Goal: Transaction & Acquisition: Purchase product/service

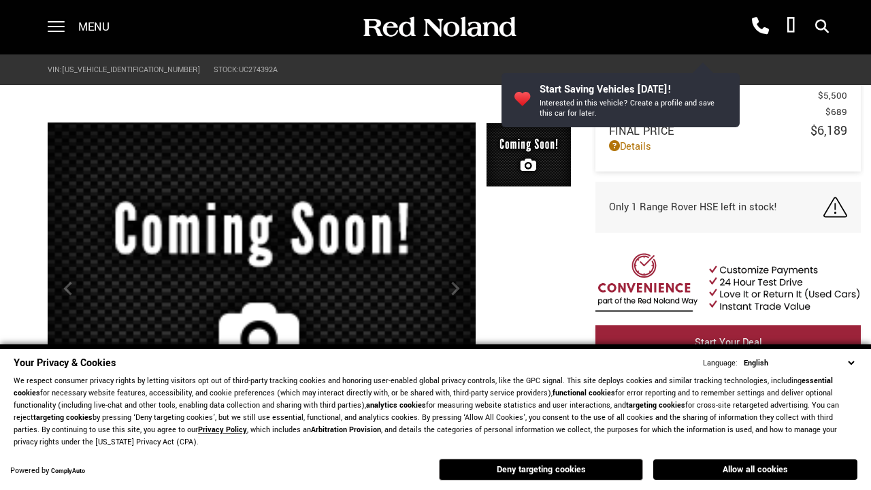
scroll to position [634, 0]
